Goal: Task Accomplishment & Management: Manage account settings

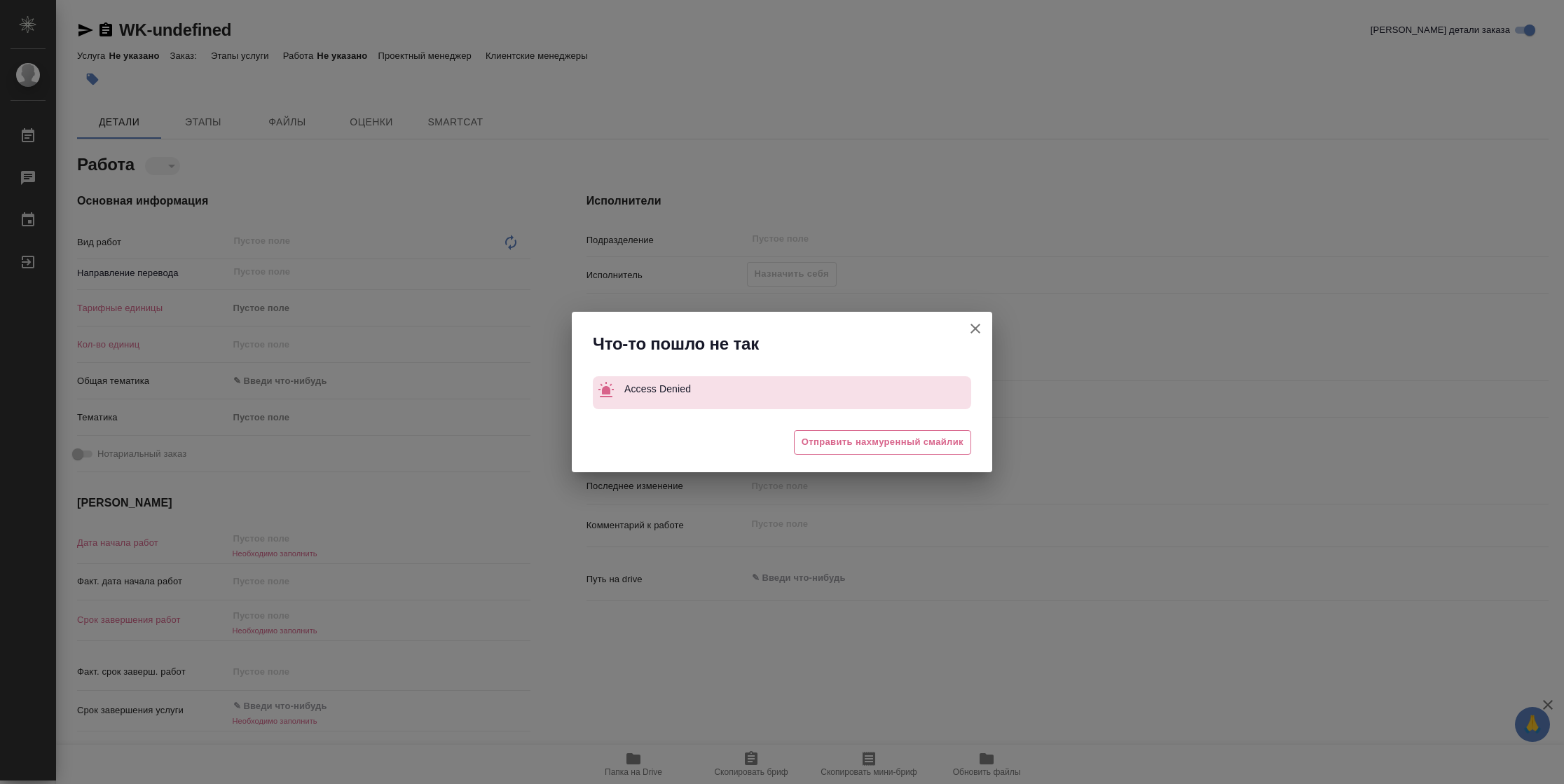
drag, startPoint x: 23, startPoint y: 255, endPoint x: 598, endPoint y: 361, distance: 584.7
click at [50, 260] on div "Что-то пошло не так Access Denied 😓 Отправить нахмуренный смайлик" at bounding box center [782, 392] width 1564 height 784
click at [978, 327] on icon "button" at bounding box center [974, 328] width 17 height 17
type textarea "x"
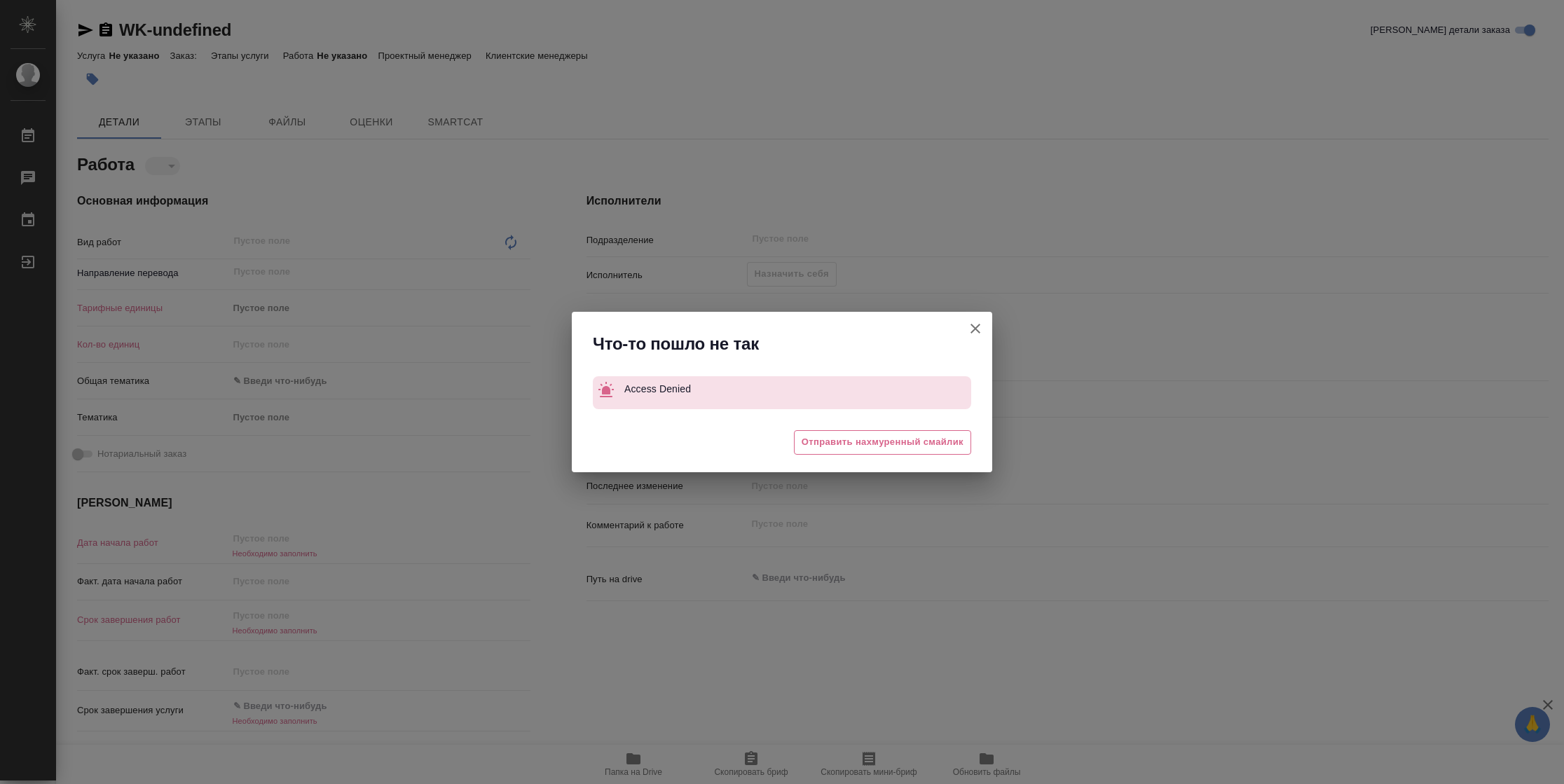
type textarea "x"
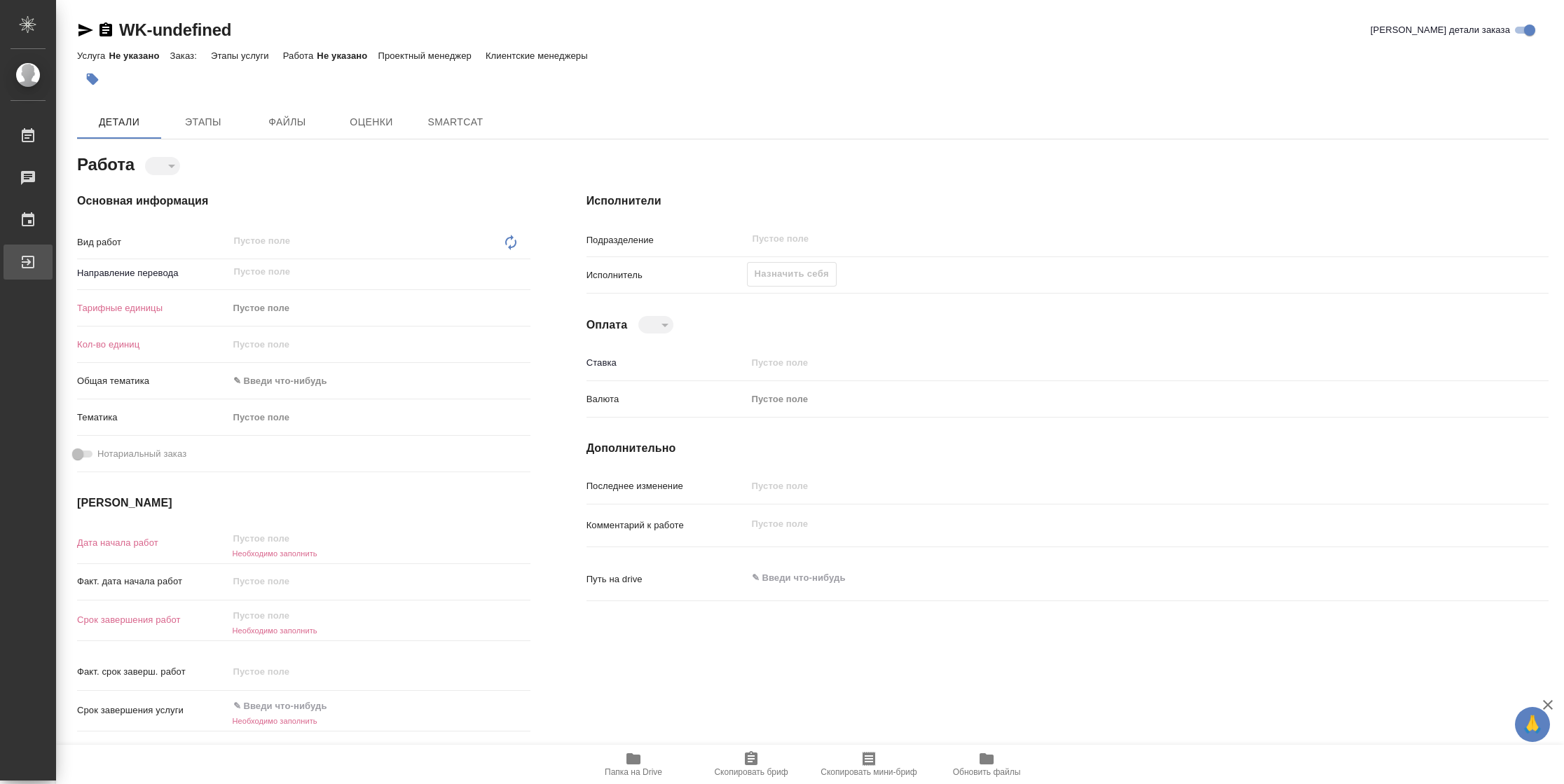
type textarea "x"
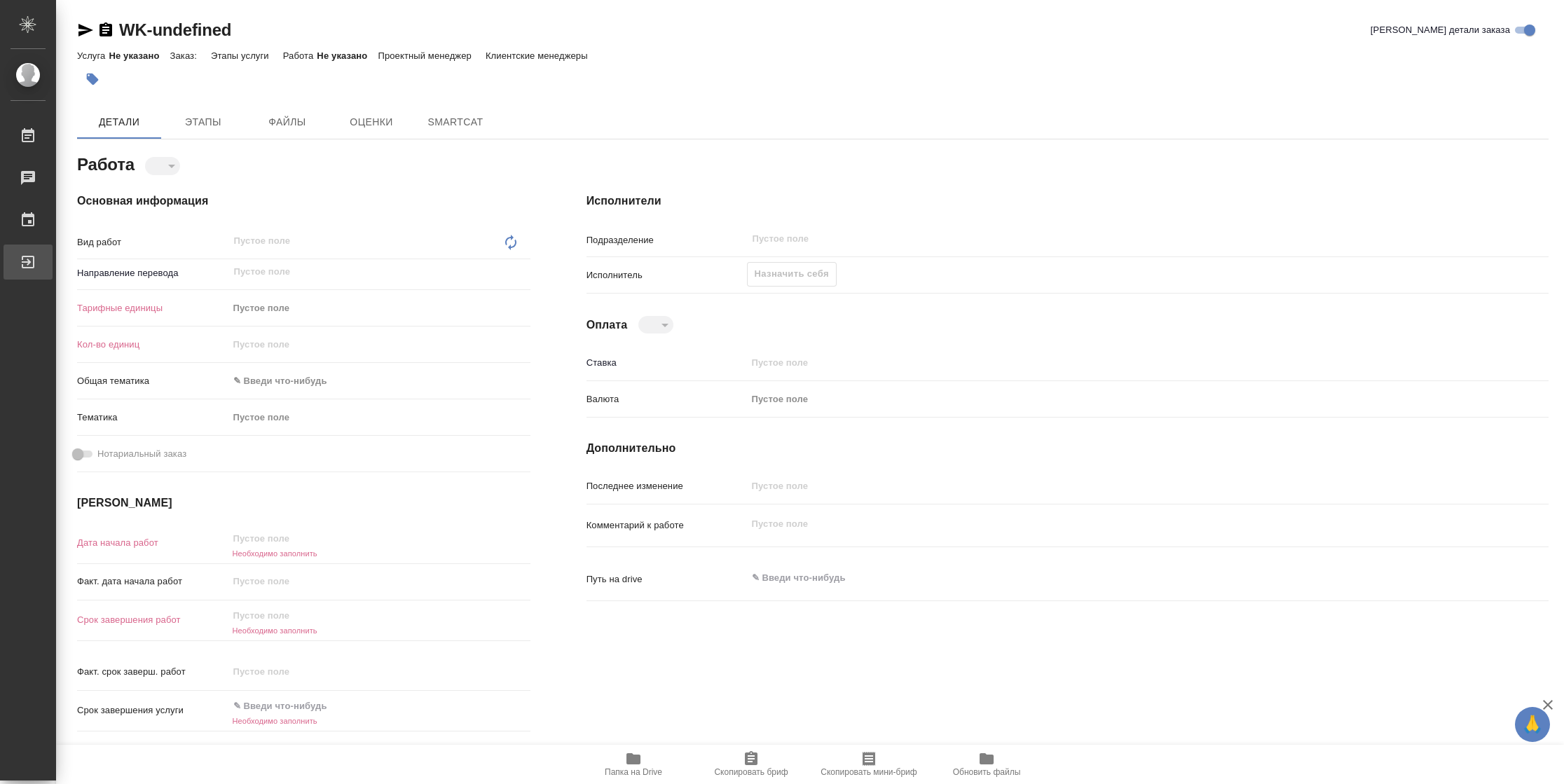
type textarea "x"
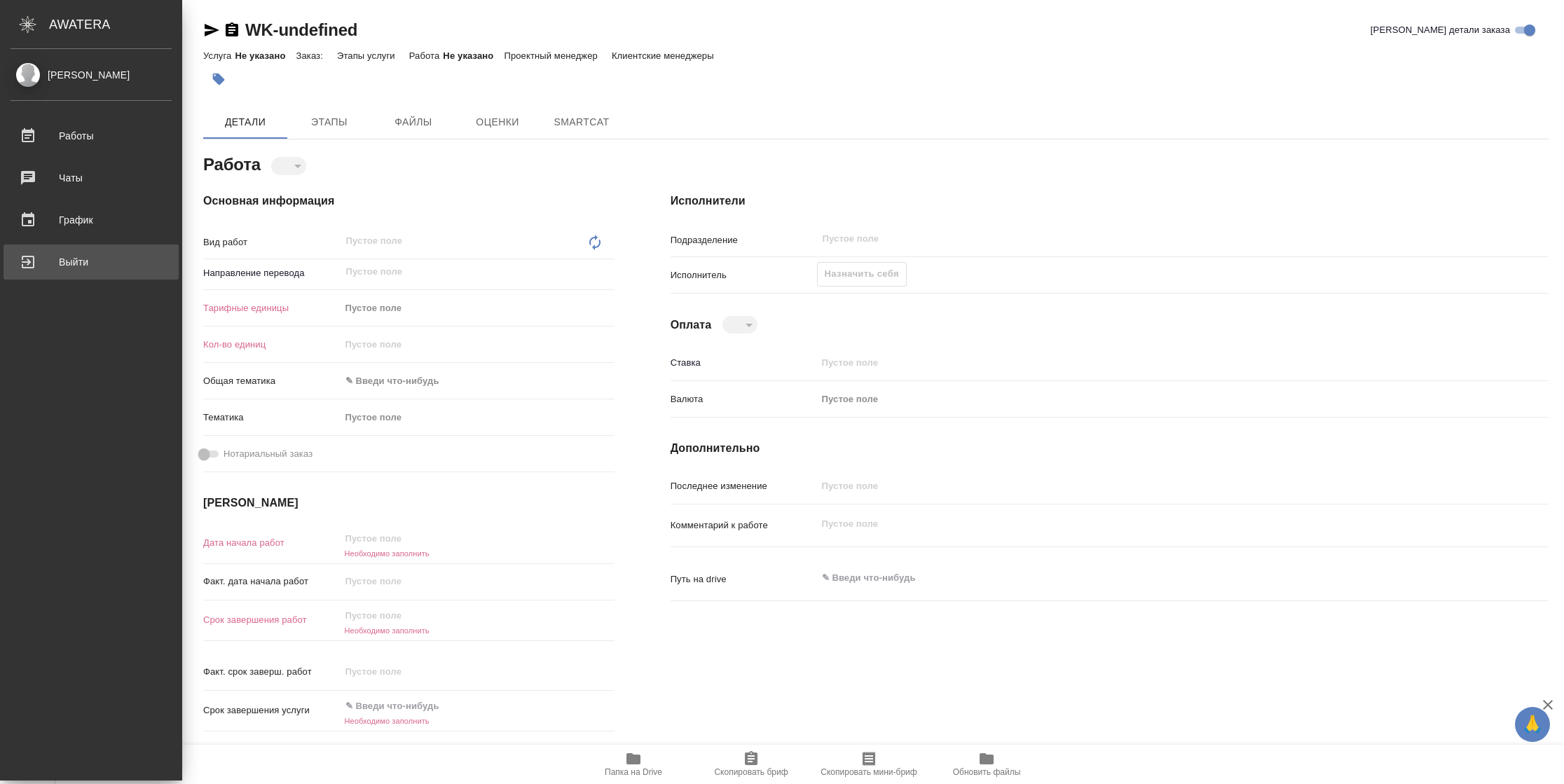
type textarea "x"
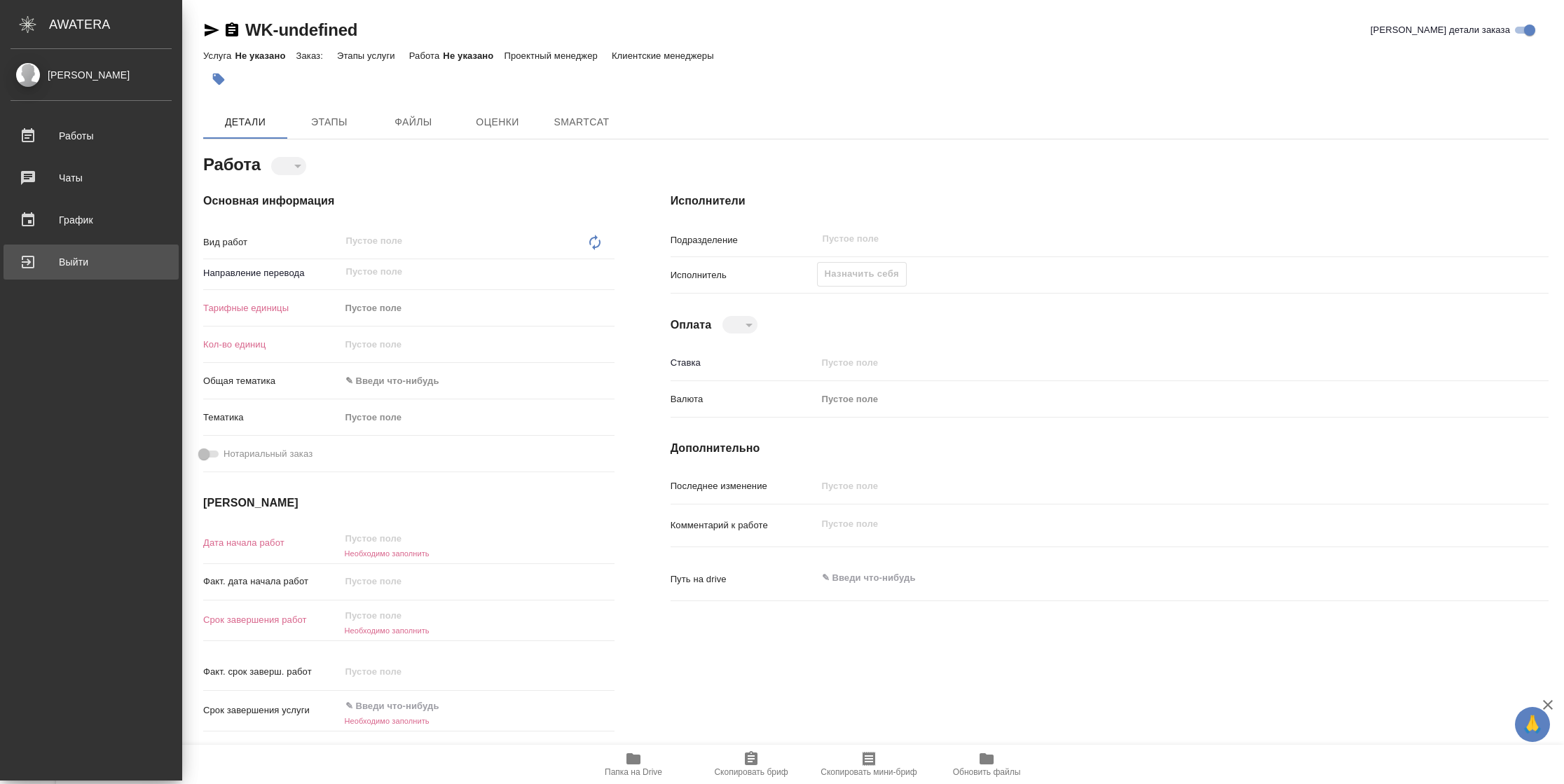
type textarea "x"
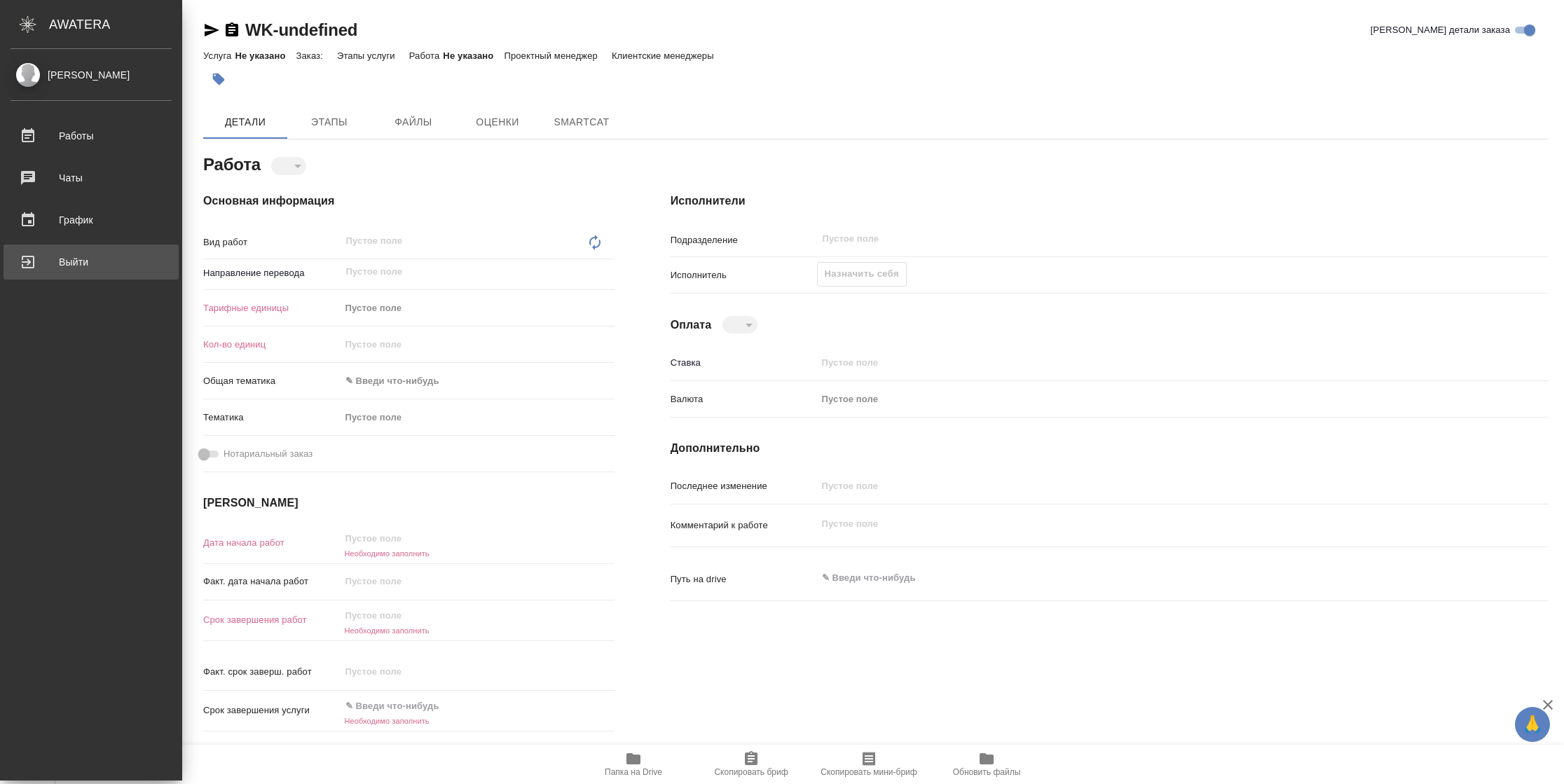
click at [35, 272] on div "Выйти" at bounding box center [91, 262] width 161 height 21
